Goal: Information Seeking & Learning: Check status

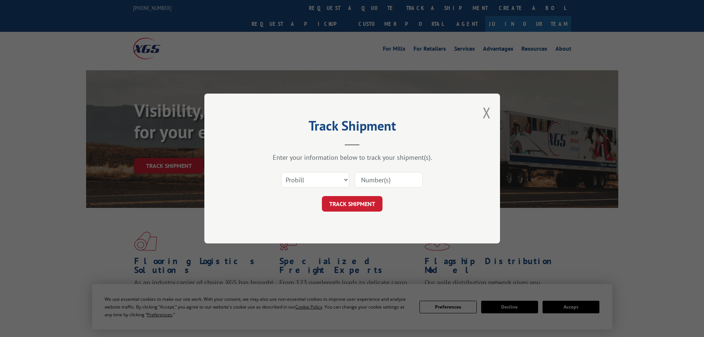
click at [305, 175] on select "Select category... Probill BOL PO" at bounding box center [315, 180] width 68 height 16
select select "po"
click at [281, 172] on select "Select category... Probill BOL PO" at bounding box center [315, 180] width 68 height 16
click at [360, 185] on input at bounding box center [389, 180] width 68 height 16
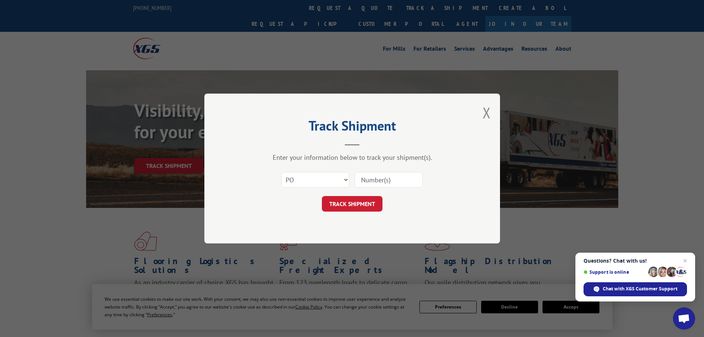
paste input "15530946"
type input "15530946"
click at [349, 203] on button "TRACK SHIPMENT" at bounding box center [352, 204] width 61 height 16
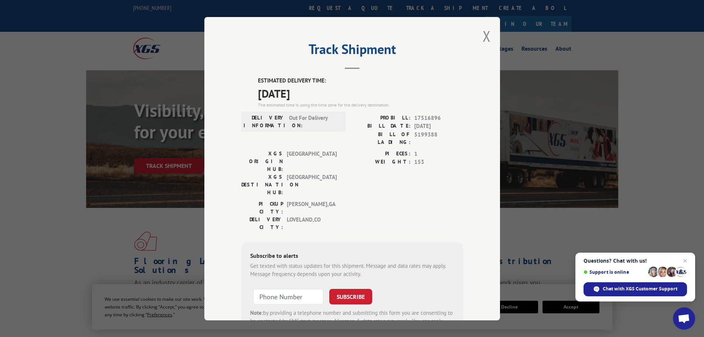
click at [142, 187] on div "Track Shipment ESTIMATED DELIVERY TIME: [DATE] The estimated time is using the …" at bounding box center [352, 168] width 704 height 337
click at [485, 35] on button "Close modal" at bounding box center [487, 36] width 8 height 20
